Goal: Find specific page/section: Find specific page/section

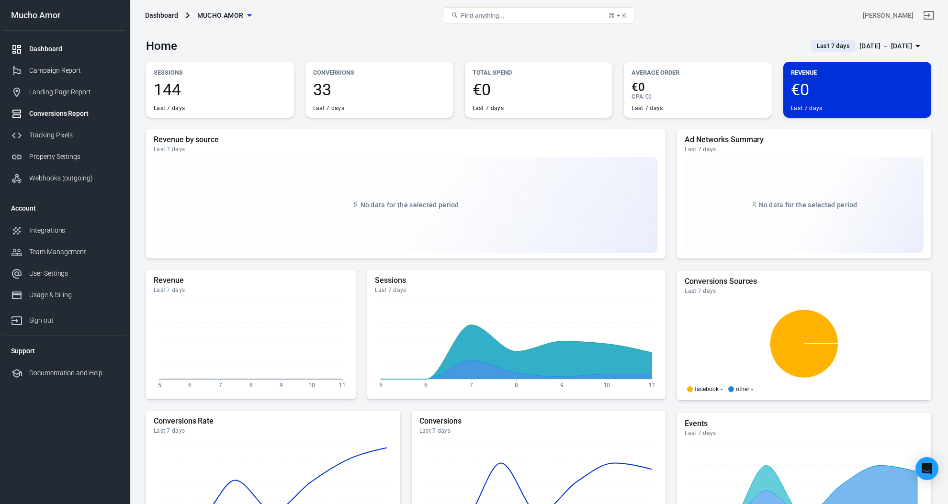
click at [84, 113] on div "Conversions Report" at bounding box center [73, 114] width 89 height 10
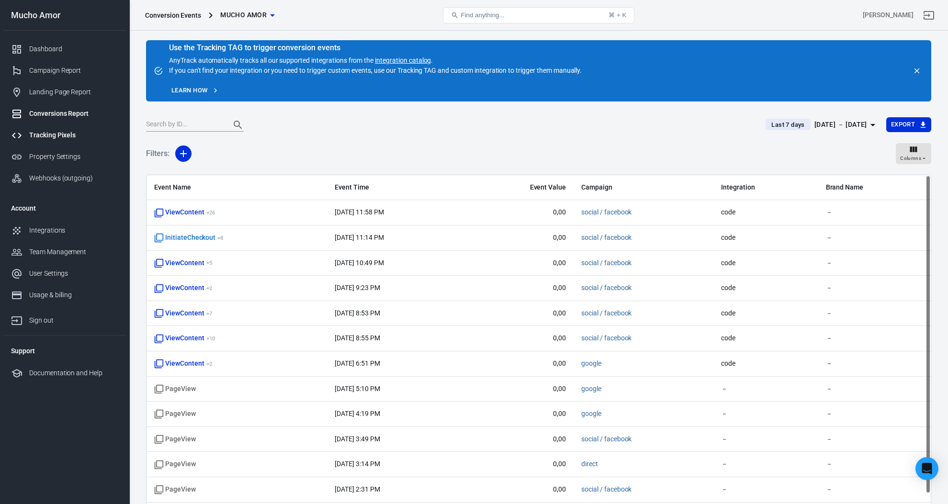
click at [75, 140] on div "Tracking Pixels" at bounding box center [73, 135] width 89 height 10
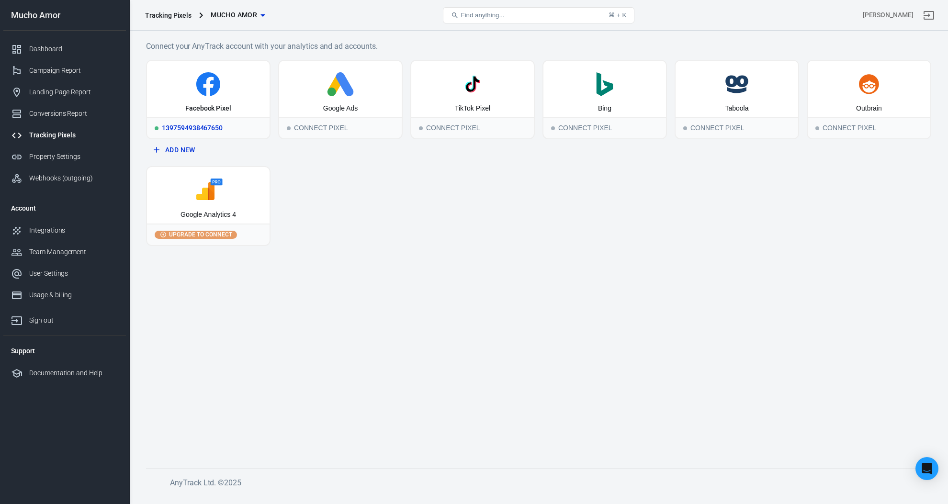
click at [250, 108] on div "Facebook Pixel" at bounding box center [208, 89] width 123 height 56
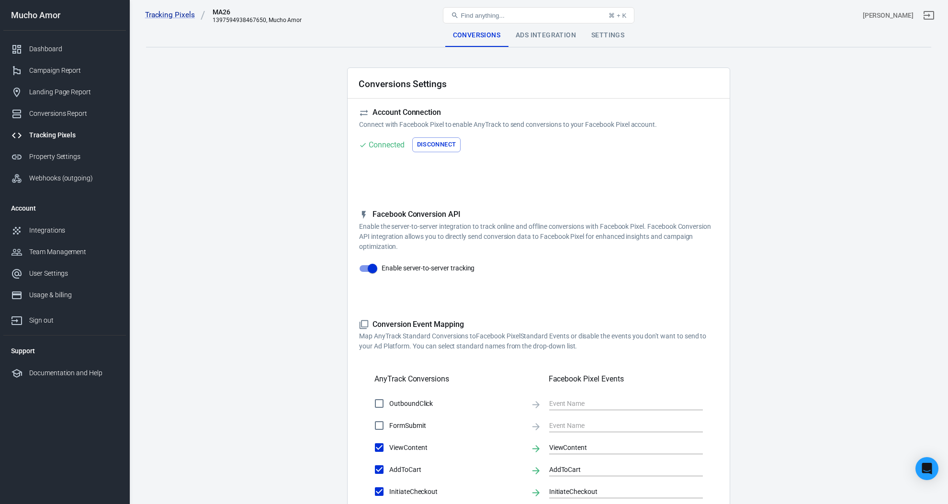
click at [532, 30] on div "Tracking Pixels MA26 1397594938467650, Mucho Amor Find anything... ⌘ + K [PERSO…" at bounding box center [539, 15] width 818 height 31
click at [552, 34] on div "Ads Integration" at bounding box center [546, 35] width 76 height 23
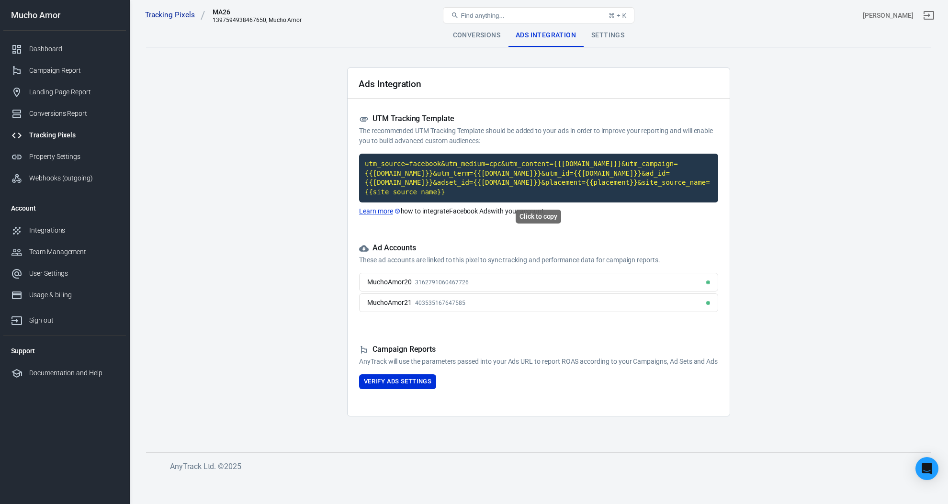
click at [415, 186] on code "utm_source=facebook&utm_medium=cpc&utm_content={{[DOMAIN_NAME]}}&utm_campaign={…" at bounding box center [538, 178] width 359 height 49
